Goal: Task Accomplishment & Management: Complete application form

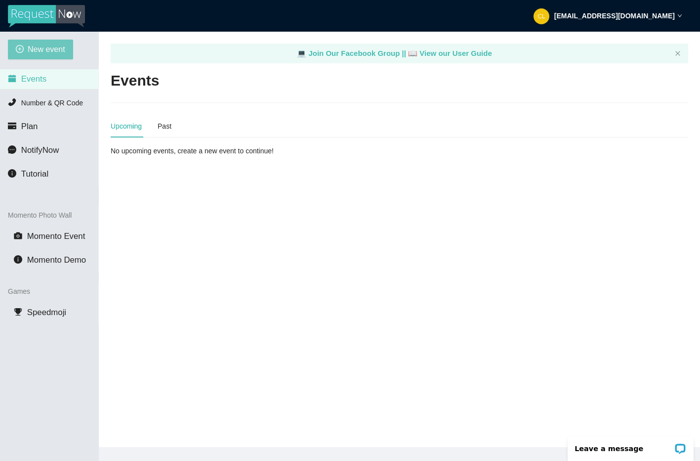
click at [68, 56] on button "New event" at bounding box center [40, 50] width 65 height 20
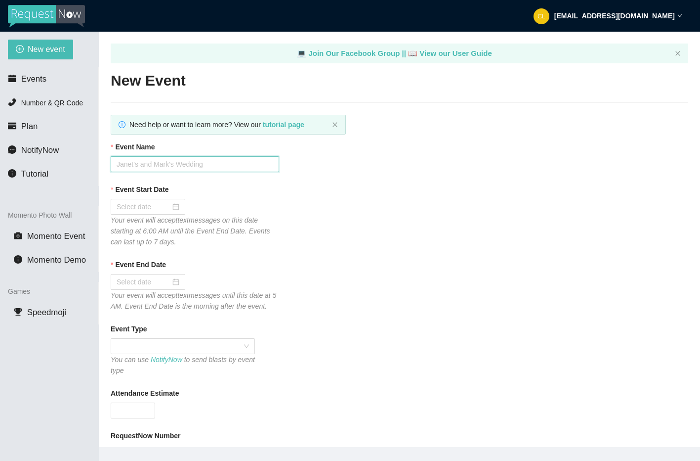
click at [219, 166] on input "Event Name" at bounding box center [195, 164] width 169 height 16
type input "Club Cafe Saturdays W/ DJ [PERSON_NAME]"
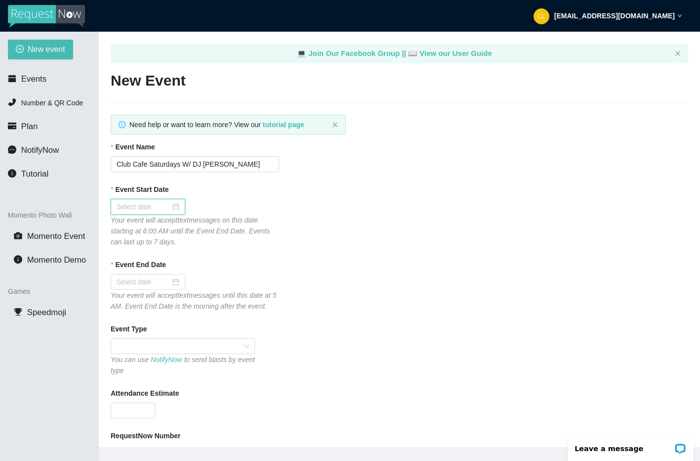
click at [153, 206] on input "Event Start Date" at bounding box center [144, 206] width 54 height 11
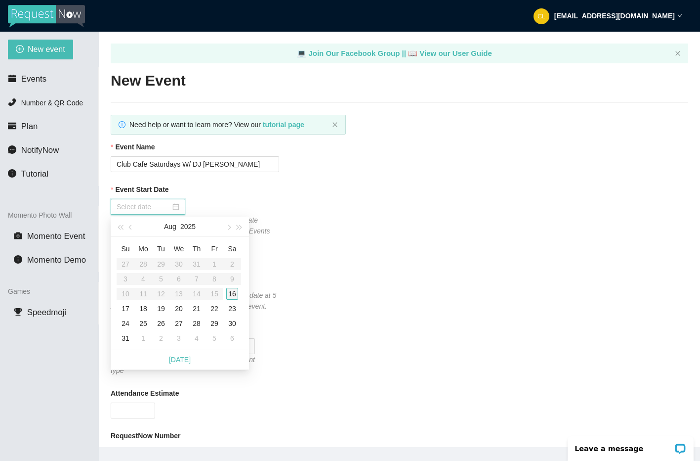
type input "[DATE]"
click at [238, 294] on div "16" at bounding box center [232, 294] width 12 height 12
type input "[DATE]"
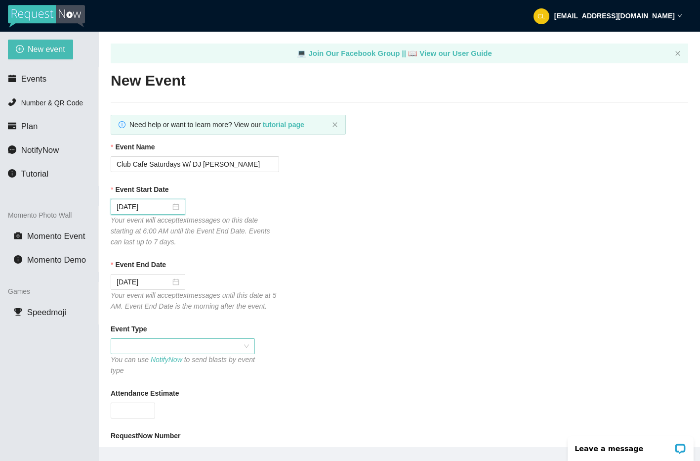
click at [185, 354] on div at bounding box center [183, 346] width 144 height 16
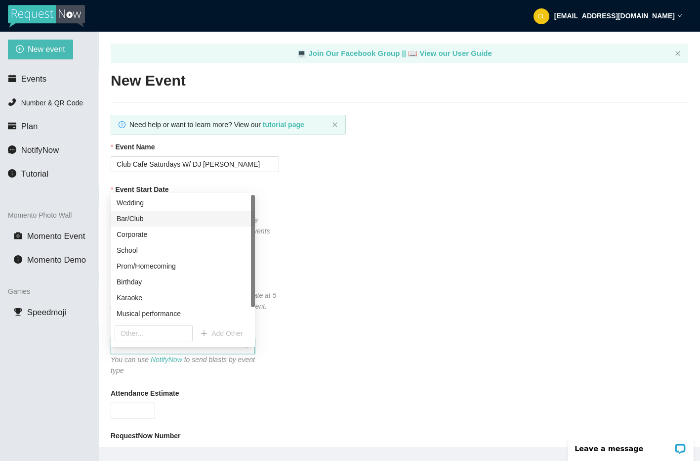
click at [176, 221] on div "Bar/Club" at bounding box center [183, 218] width 132 height 11
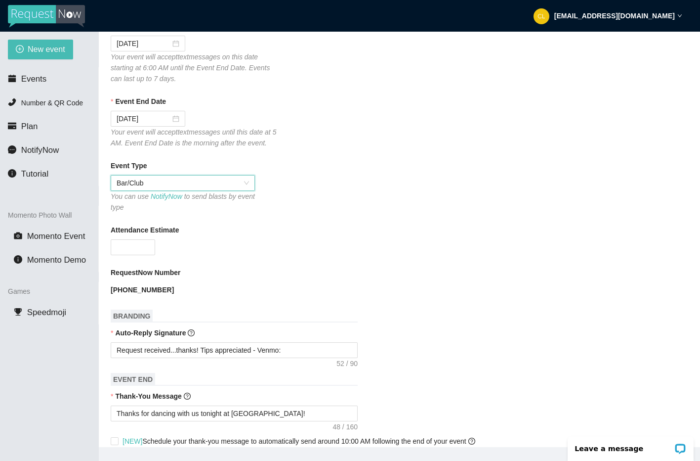
scroll to position [164, 0]
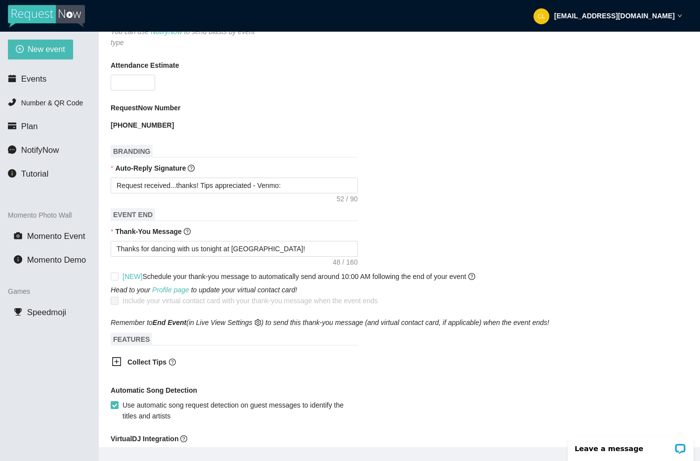
click at [157, 366] on b "Collect Tips" at bounding box center [146, 362] width 39 height 8
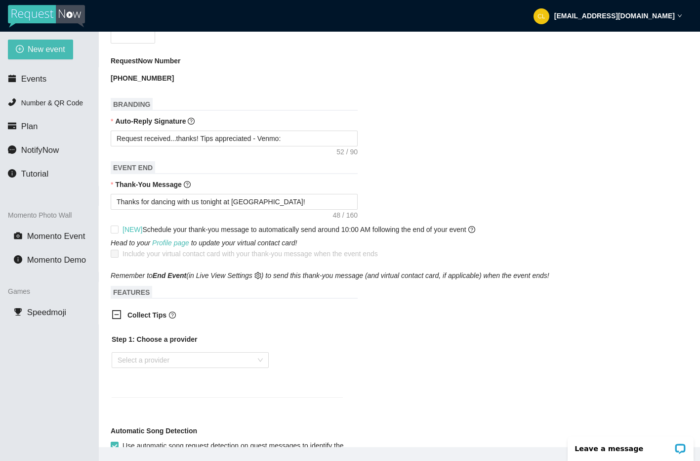
scroll to position [382, 0]
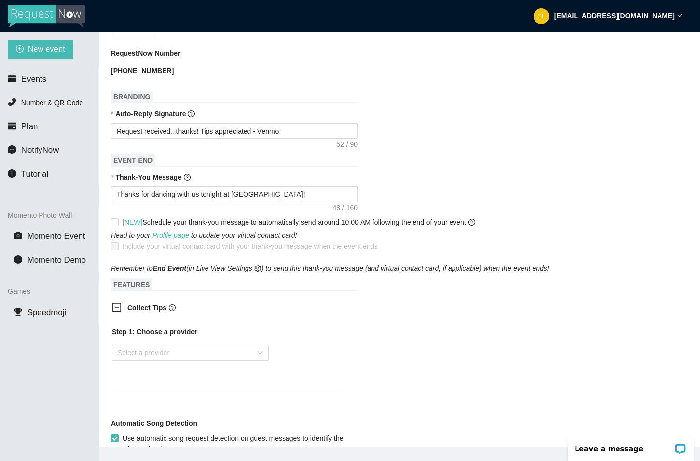
click at [152, 378] on div "Step 1: Choose a provider Select a provider" at bounding box center [227, 351] width 231 height 51
click at [168, 336] on b "Step 1: Choose a provider" at bounding box center [154, 332] width 85 height 8
click at [166, 360] on input "search" at bounding box center [187, 352] width 138 height 15
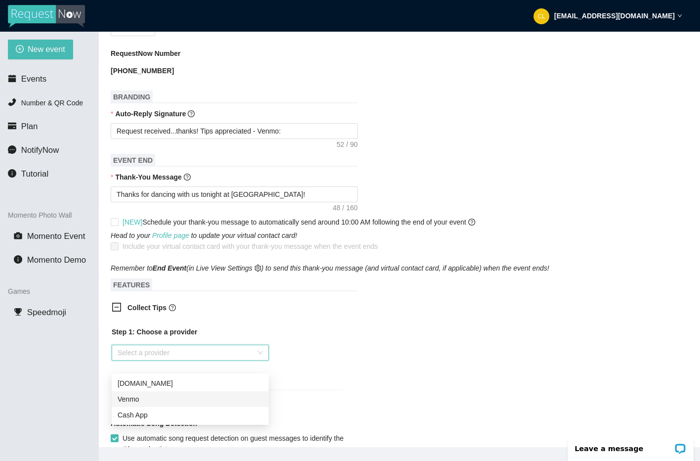
click at [162, 395] on div "Venmo" at bounding box center [190, 398] width 145 height 11
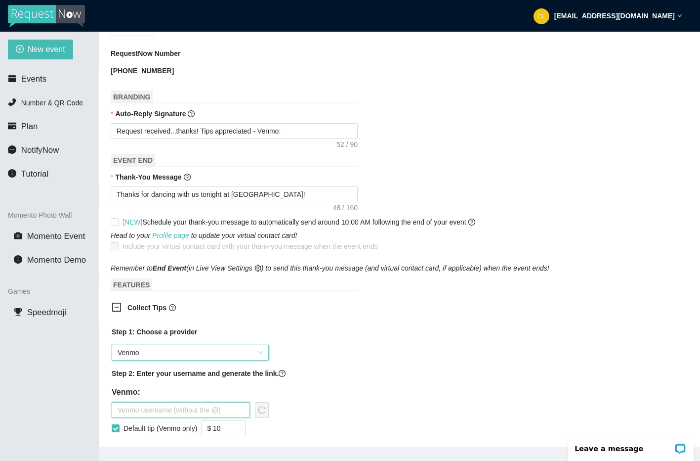
click at [162, 418] on input "text" at bounding box center [181, 410] width 138 height 16
type input "djbrianderrick"
click at [258, 414] on icon "reload" at bounding box center [262, 410] width 8 height 8
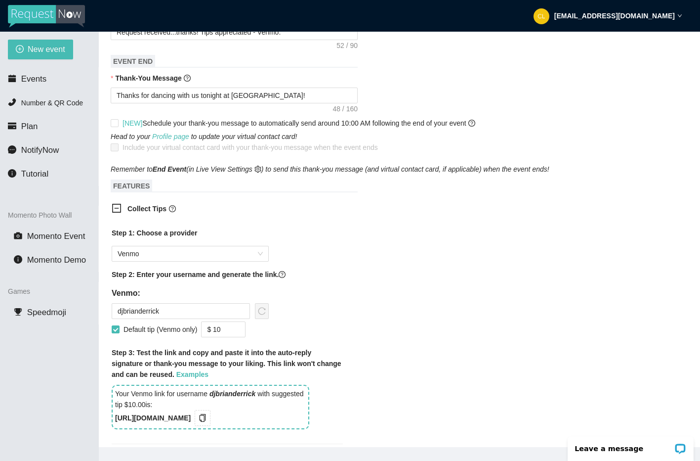
scroll to position [482, 0]
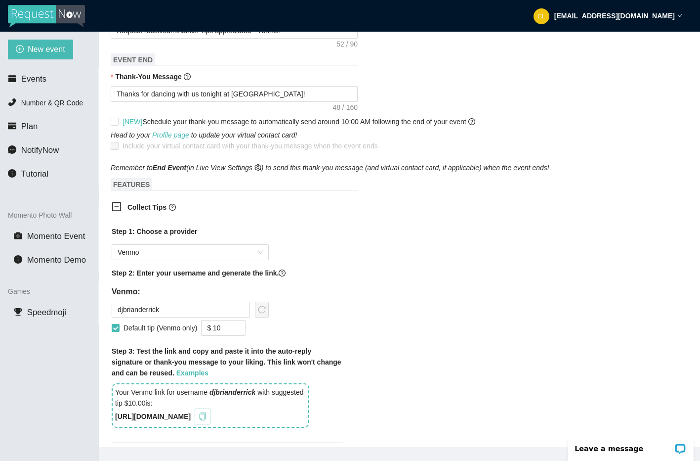
click at [211, 424] on button "button" at bounding box center [203, 416] width 16 height 16
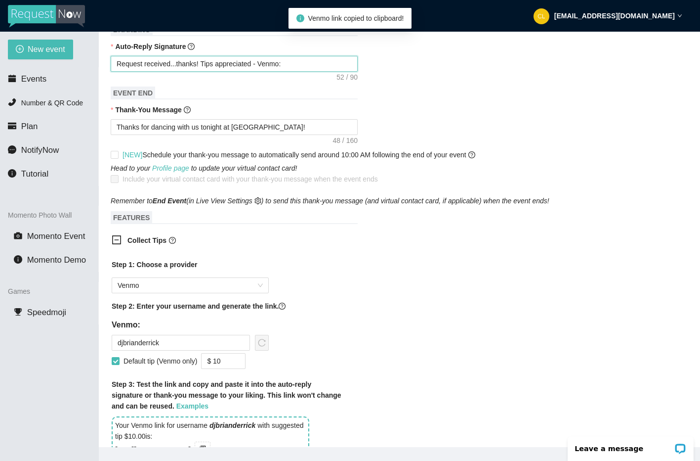
click at [329, 72] on textarea "Request received...thanks! Tips appreciated - Venmo:" at bounding box center [234, 64] width 247 height 16
type textarea "Request received...thanks! Tips appreciated - Venmo:"
paste textarea "[URL][DOMAIN_NAME]"
type textarea "Request received...thanks! Tips appreciated - Venmo: [URL][DOMAIN_NAME]"
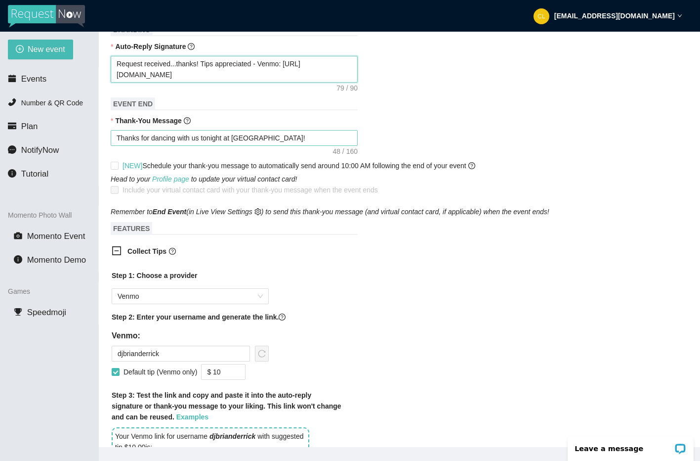
type textarea "Request received...thanks! Tips appreciated - Venmo: [URL][DOMAIN_NAME]"
click at [293, 146] on textarea "Thanks for dancing with us tonight at [GEOGRAPHIC_DATA]!" at bounding box center [234, 138] width 247 height 16
type textarea "Thanks for dancing with us tonight at [GEOGRAPHIC_DATA]!"
paste textarea "[URL][DOMAIN_NAME]"
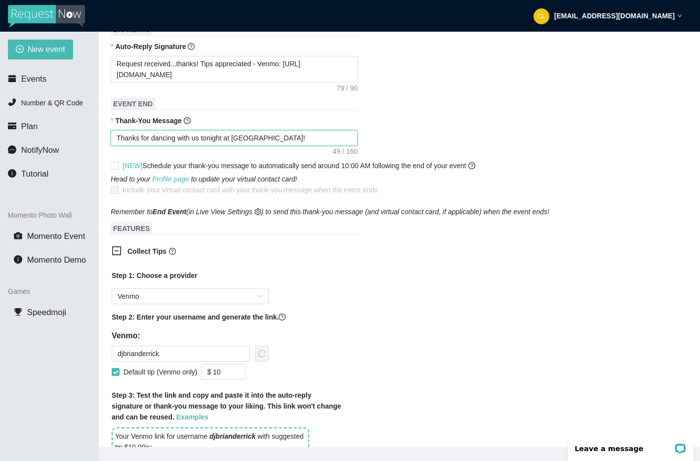
type textarea "Thanks for dancing with us tonight at Club Cafe! [URL][DOMAIN_NAME]"
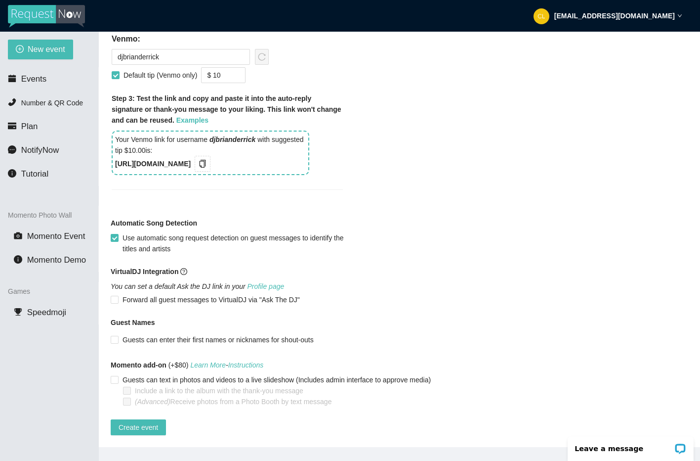
scroll to position [32, 0]
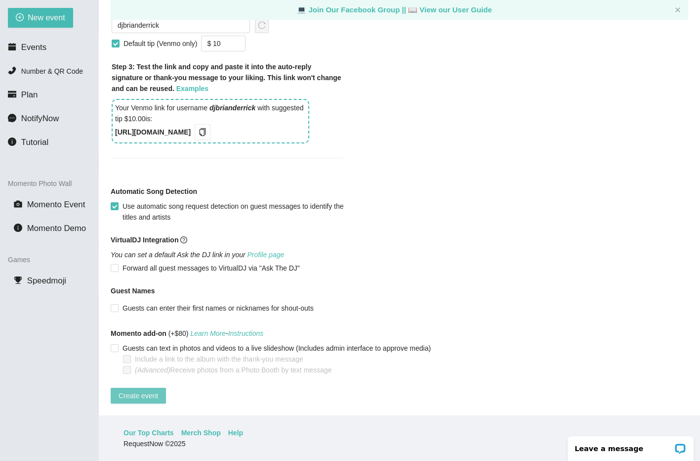
type textarea "Thanks for dancing with us tonight at Club Cafe! [URL][DOMAIN_NAME]"
click at [153, 390] on span "Create event" at bounding box center [139, 395] width 40 height 11
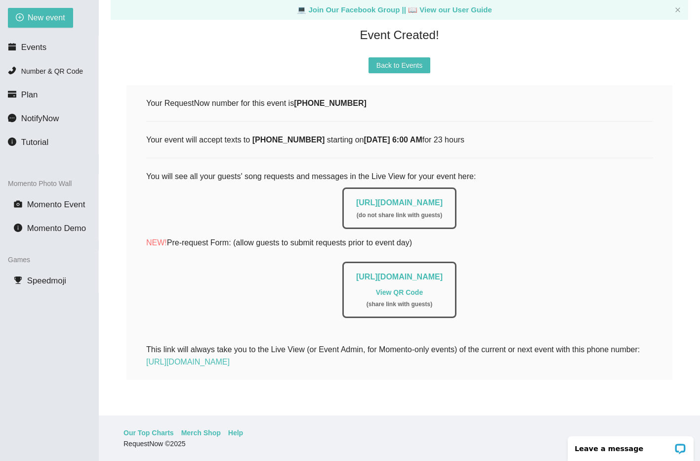
scroll to position [94, 0]
click at [356, 198] on link "[URL][DOMAIN_NAME]" at bounding box center [399, 202] width 86 height 8
